Goal: Navigation & Orientation: Find specific page/section

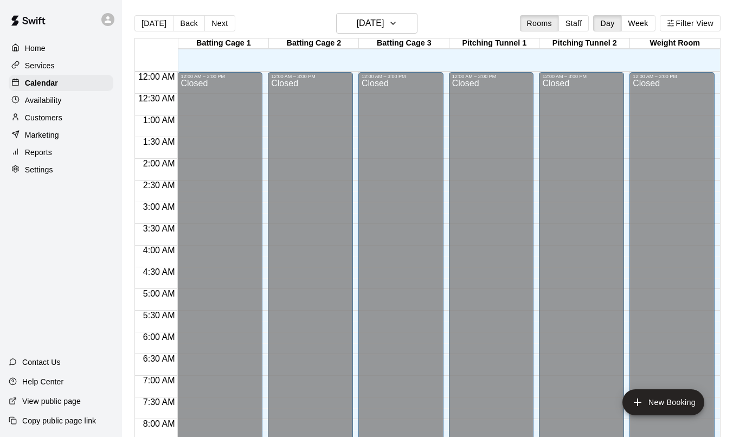
scroll to position [632, 0]
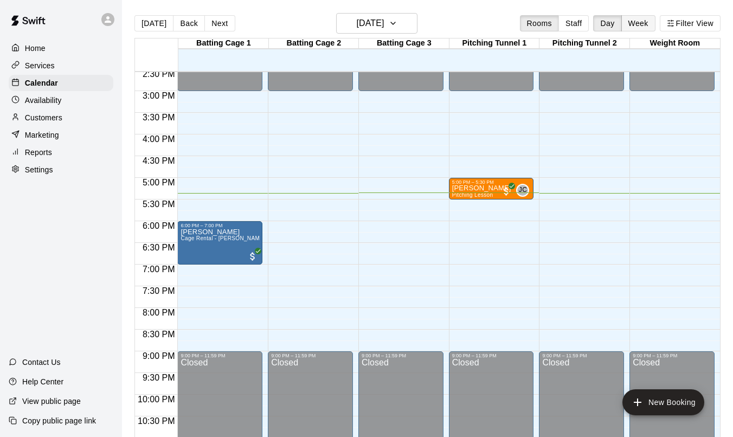
click at [640, 19] on button "Week" at bounding box center [638, 23] width 34 height 16
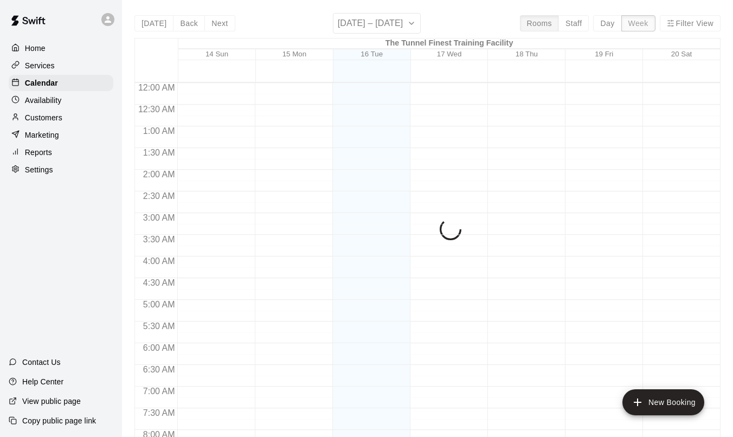
scroll to position [675, 0]
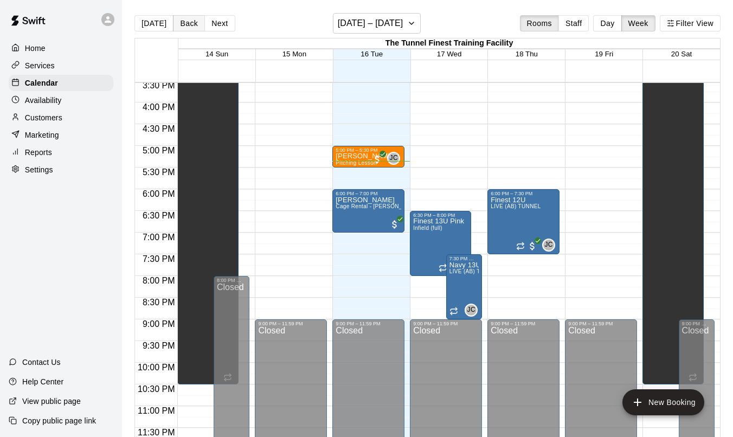
click at [185, 26] on button "Back" at bounding box center [189, 23] width 32 height 16
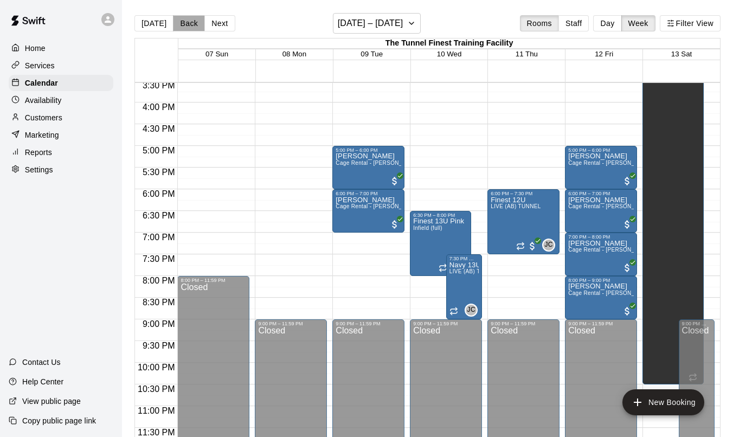
click at [185, 26] on button "Back" at bounding box center [189, 23] width 32 height 16
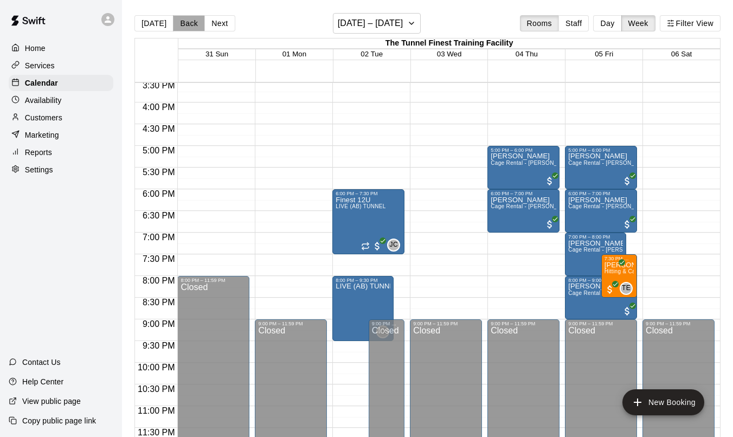
click at [180, 24] on button "Back" at bounding box center [189, 23] width 32 height 16
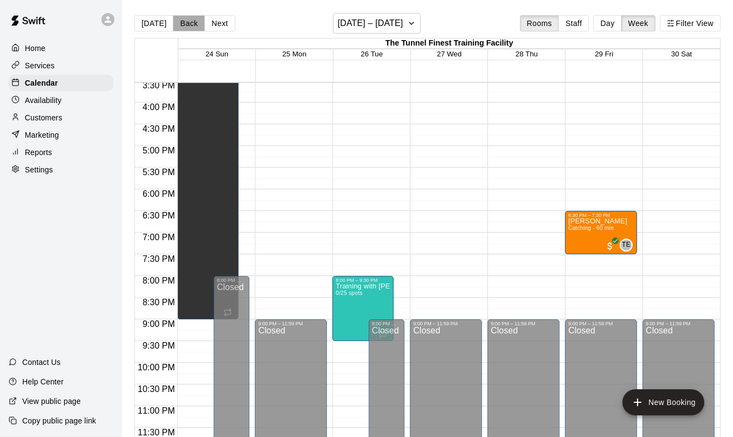
click at [180, 24] on button "Back" at bounding box center [189, 23] width 32 height 16
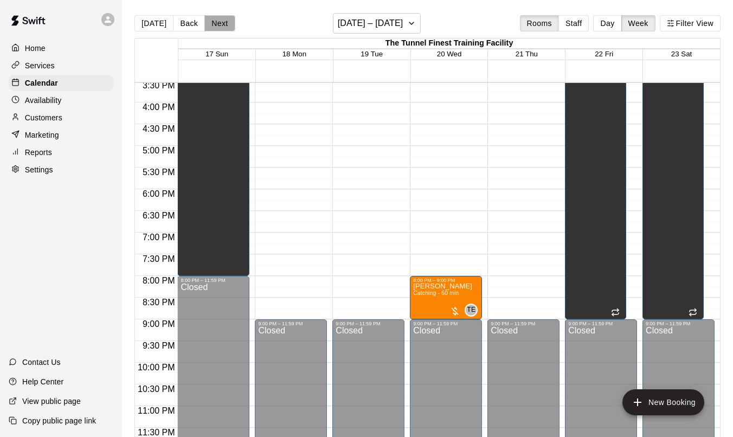
click at [221, 24] on button "Next" at bounding box center [219, 23] width 30 height 16
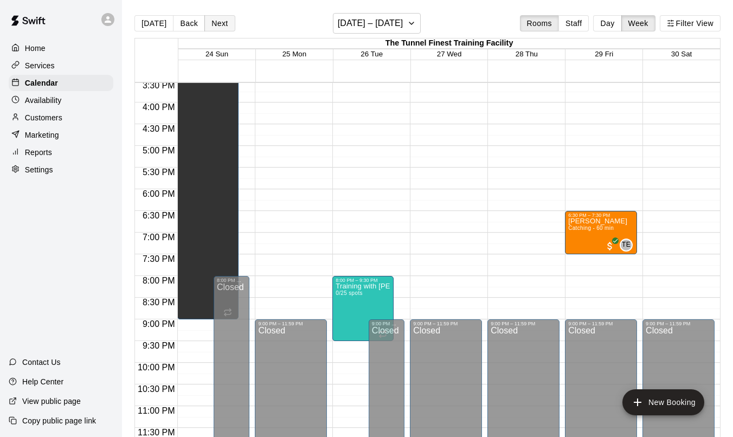
click at [221, 24] on button "Next" at bounding box center [219, 23] width 30 height 16
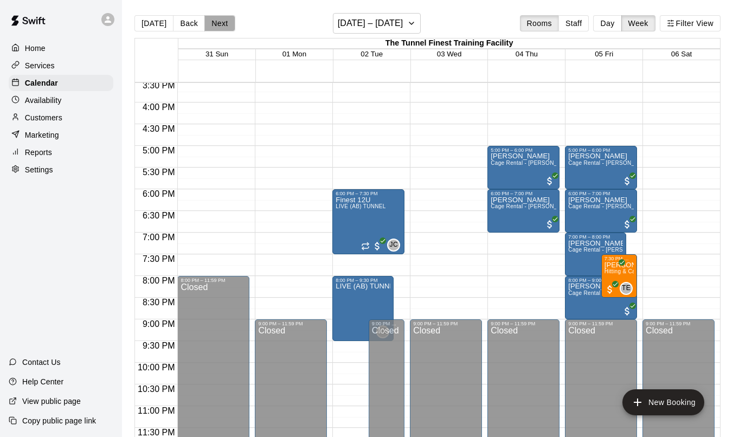
click at [221, 24] on button "Next" at bounding box center [219, 23] width 30 height 16
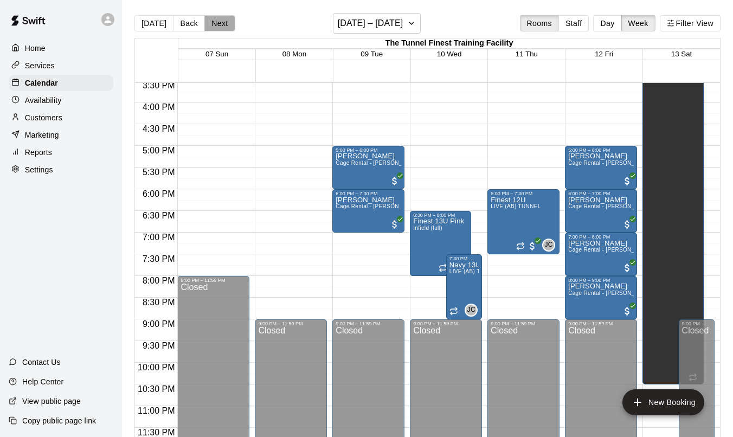
click at [221, 24] on button "Next" at bounding box center [219, 23] width 30 height 16
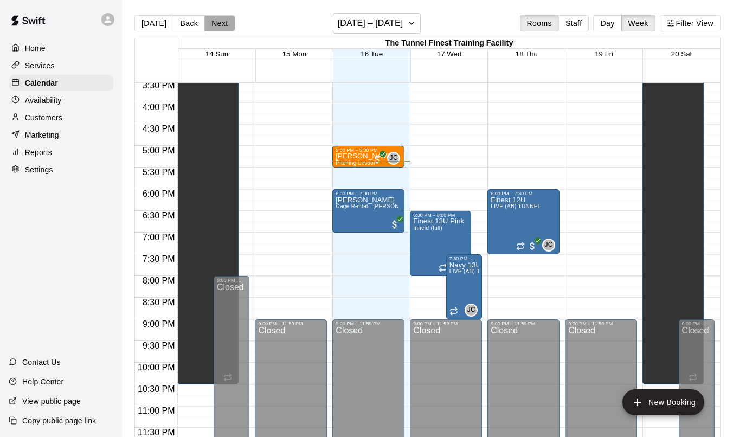
click at [221, 24] on button "Next" at bounding box center [219, 23] width 30 height 16
